Goal: Task Accomplishment & Management: Manage account settings

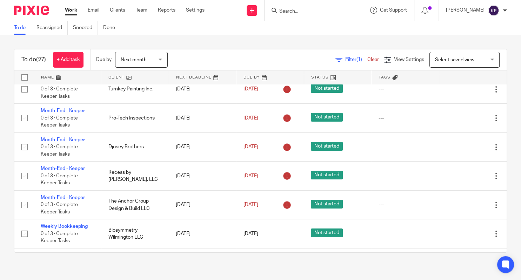
scroll to position [101, 0]
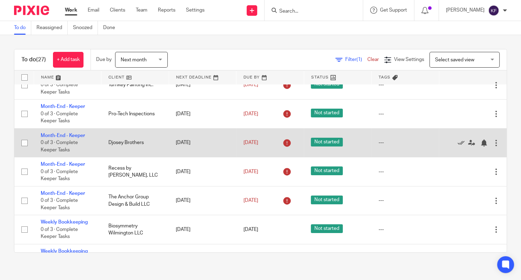
click at [81, 135] on td "Month-End - Keeper 0 of 3 · Complete Keeper Tasks" at bounding box center [68, 142] width 68 height 29
click at [72, 138] on link "Month-End - Keeper" at bounding box center [63, 135] width 44 height 5
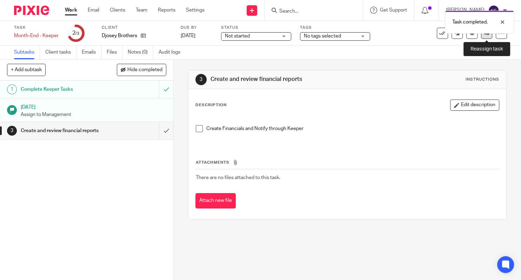
click at [489, 34] on icon at bounding box center [486, 33] width 5 height 5
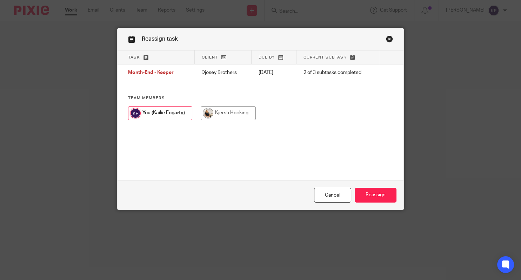
click at [236, 113] on input "radio" at bounding box center [228, 113] width 55 height 14
radio input "true"
click at [386, 201] on input "Reassign" at bounding box center [376, 195] width 42 height 15
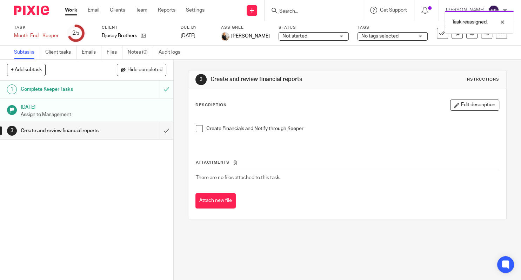
click at [67, 11] on link "Work" at bounding box center [71, 10] width 12 height 7
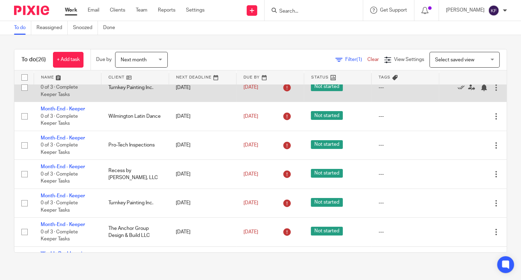
scroll to position [41, 0]
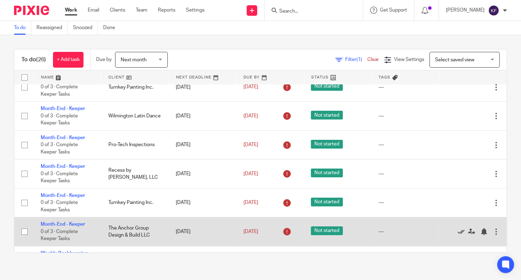
click at [460, 235] on icon at bounding box center [460, 231] width 7 height 7
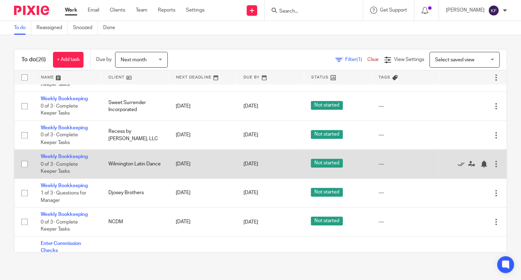
scroll to position [578, 0]
